Goal: Task Accomplishment & Management: Use online tool/utility

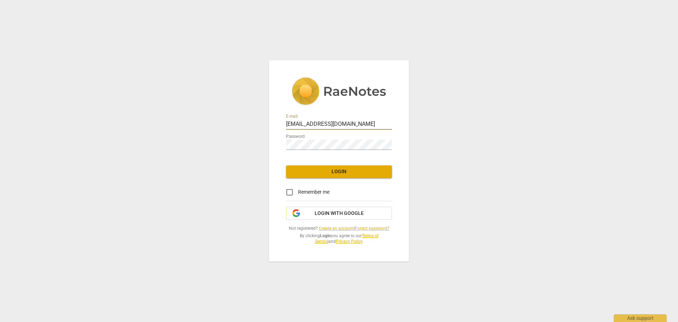
drag, startPoint x: 302, startPoint y: 123, endPoint x: 273, endPoint y: 127, distance: 29.2
click at [273, 127] on div "E-mail admin@invitechange.com Password Login Remember me Login with Google Not …" at bounding box center [339, 160] width 140 height 201
type input "steve.thorson@invitechange.com"
click at [267, 147] on div "E-mail steve.thorson@invitechange.com Password Login Remember me Login with Goo…" at bounding box center [339, 161] width 678 height 322
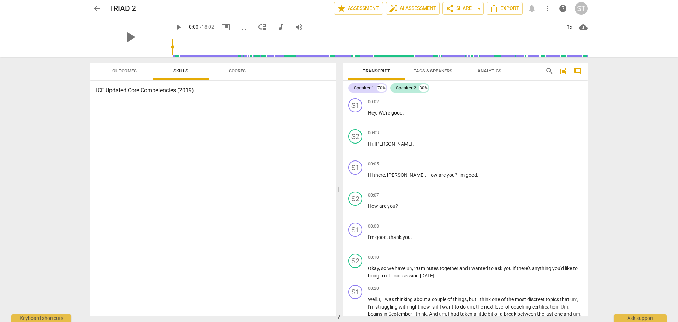
click at [125, 72] on span "Outcomes" at bounding box center [124, 70] width 24 height 5
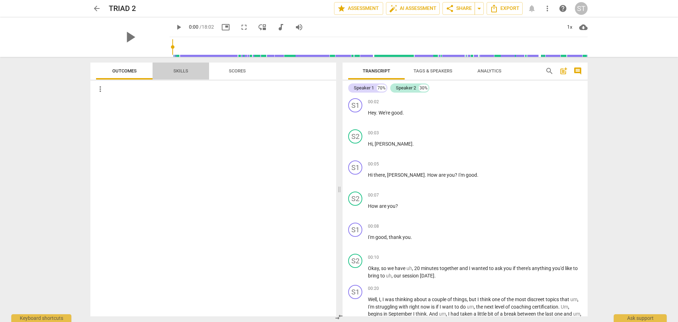
click at [178, 68] on span "Skills" at bounding box center [180, 70] width 15 height 5
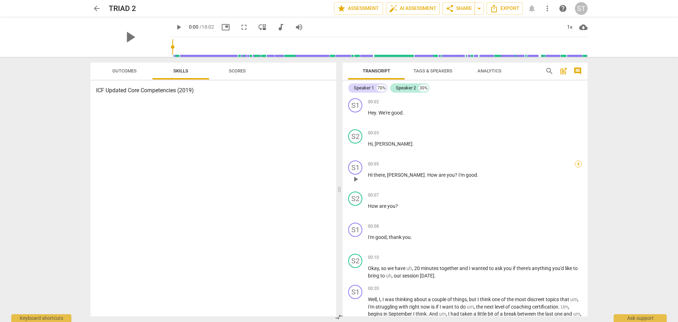
click at [576, 164] on div "+" at bounding box center [578, 163] width 7 height 7
click at [569, 162] on span "Multiselection" at bounding box center [577, 163] width 30 height 7
click at [557, 162] on input "Multiselection" at bounding box center [548, 163] width 17 height 17
checkbox input "true"
click at [555, 177] on span "Cancel" at bounding box center [555, 178] width 19 height 7
